Goal: Transaction & Acquisition: Subscribe to service/newsletter

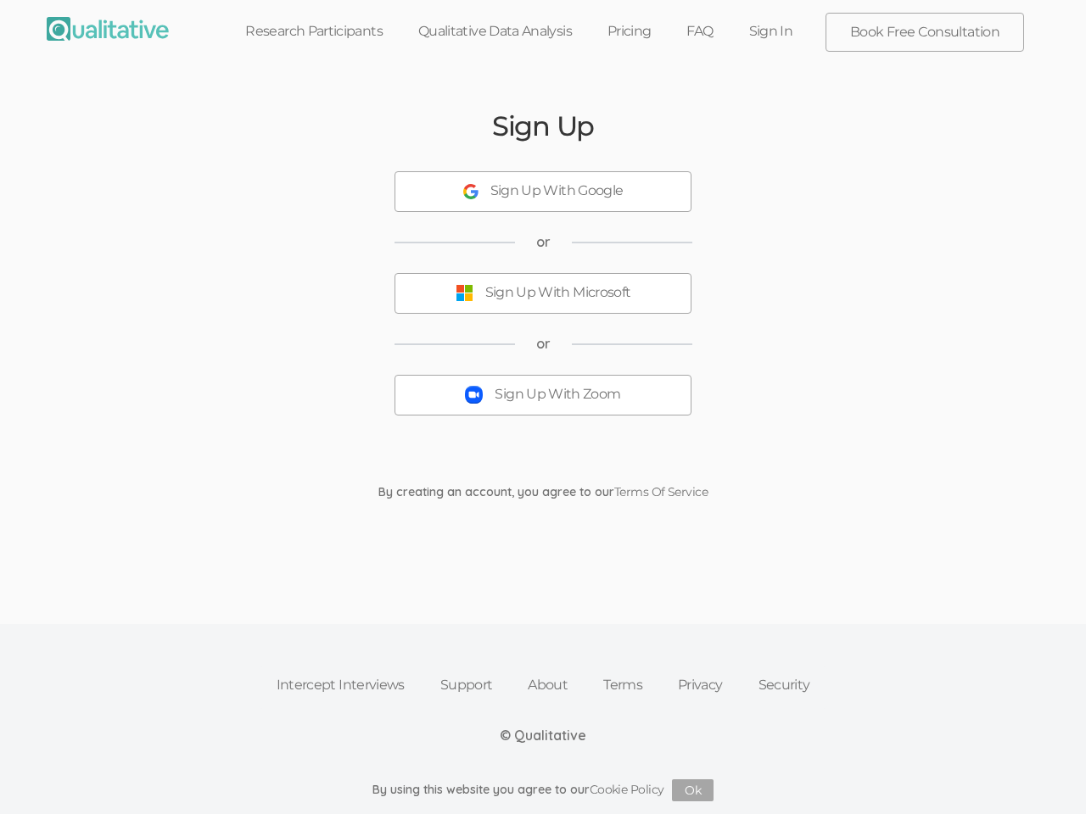
click at [543, 407] on button "Sign Up With Zoom" at bounding box center [542, 395] width 297 height 41
click at [543, 192] on div "Sign Up With Google" at bounding box center [556, 191] width 133 height 20
click at [543, 293] on div "Sign Up With Microsoft" at bounding box center [558, 293] width 146 height 20
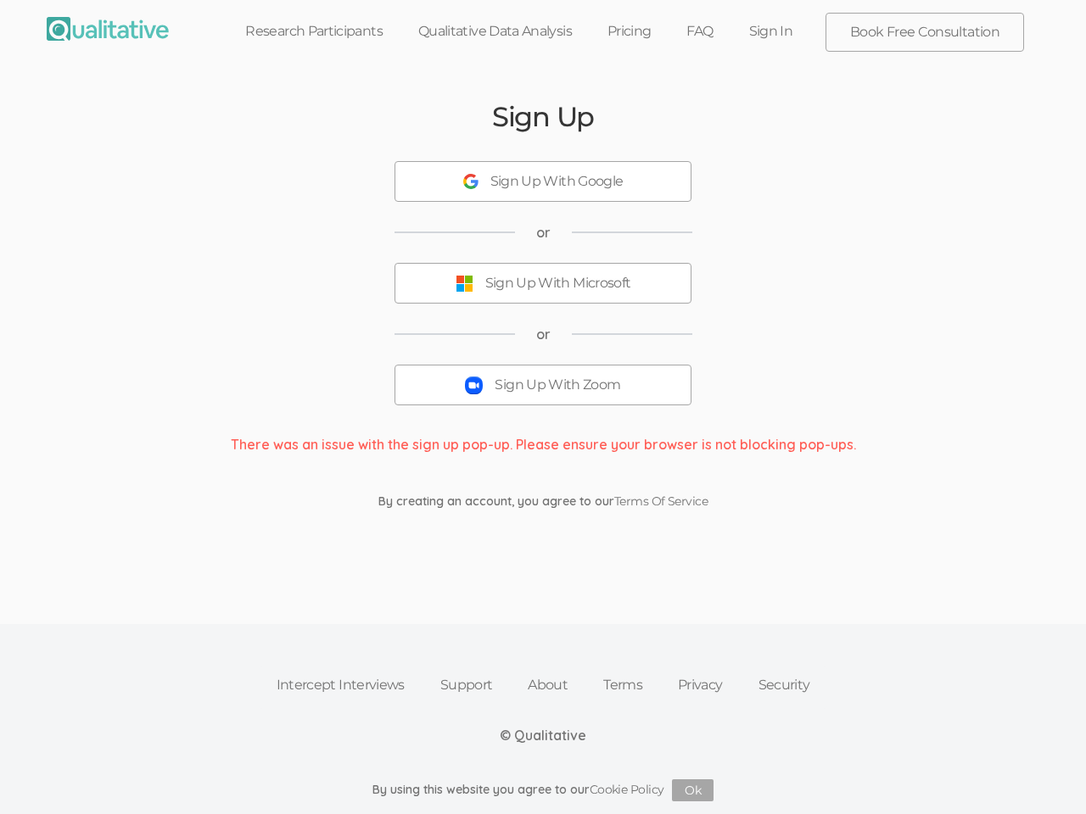
click at [543, 395] on button "Sign Up With Zoom" at bounding box center [542, 385] width 297 height 41
click at [693, 790] on button "Ok" at bounding box center [693, 790] width 42 height 22
